Goal: Find specific page/section

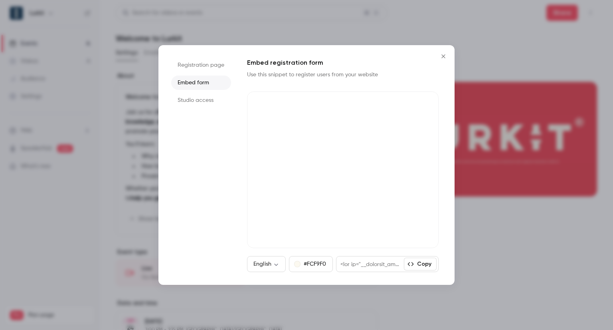
click at [441, 57] on icon "Close" at bounding box center [444, 56] width 10 height 6
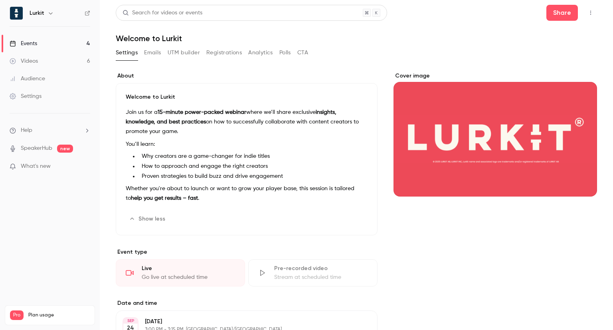
click at [220, 55] on button "Registrations" at bounding box center [224, 52] width 36 height 13
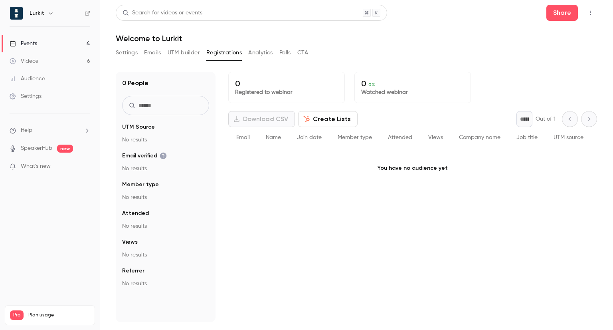
click at [62, 40] on link "Events 4" at bounding box center [50, 44] width 100 height 18
